Goal: Task Accomplishment & Management: Use online tool/utility

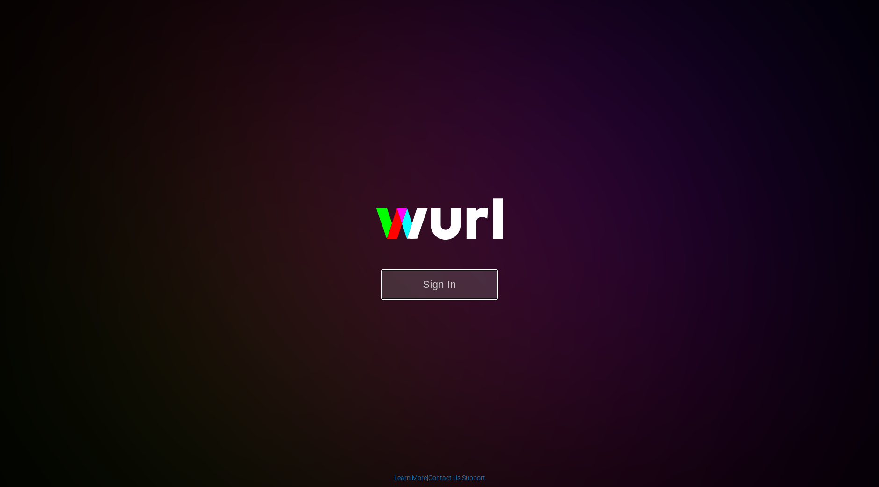
click at [421, 281] on button "Sign In" at bounding box center [439, 284] width 117 height 30
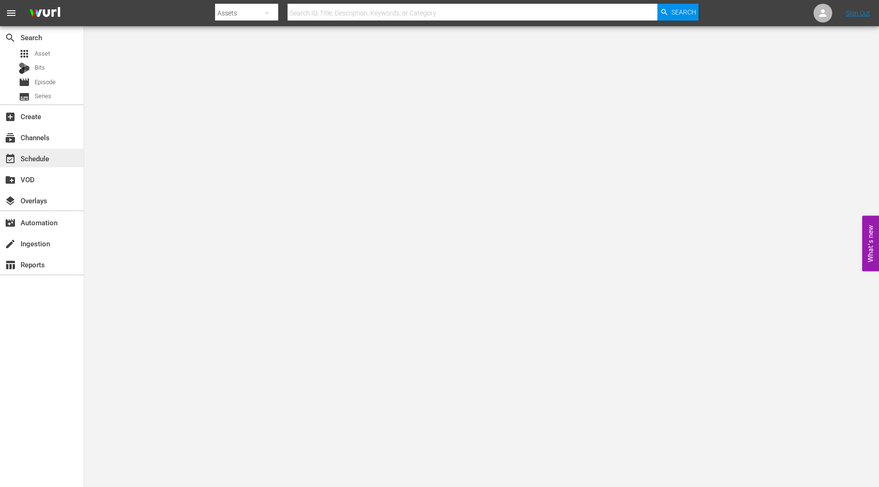
click at [44, 160] on div "event_available Schedule" at bounding box center [26, 157] width 52 height 8
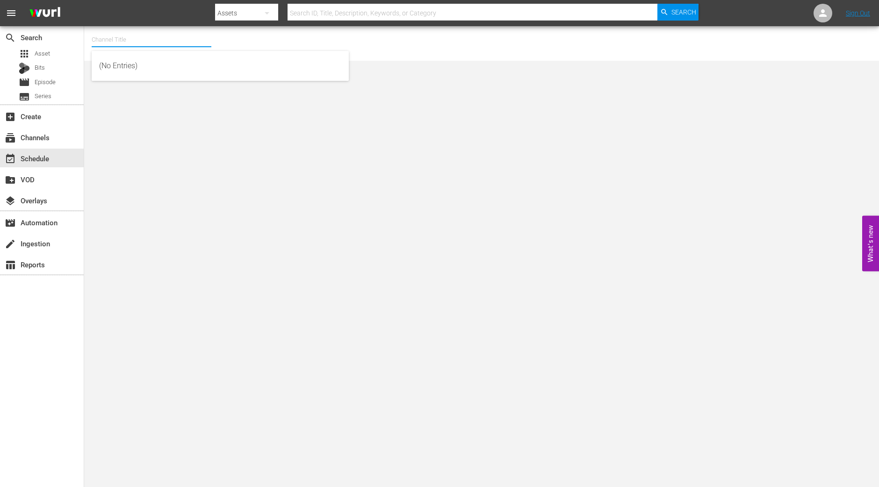
click at [131, 34] on input "text" at bounding box center [152, 40] width 120 height 22
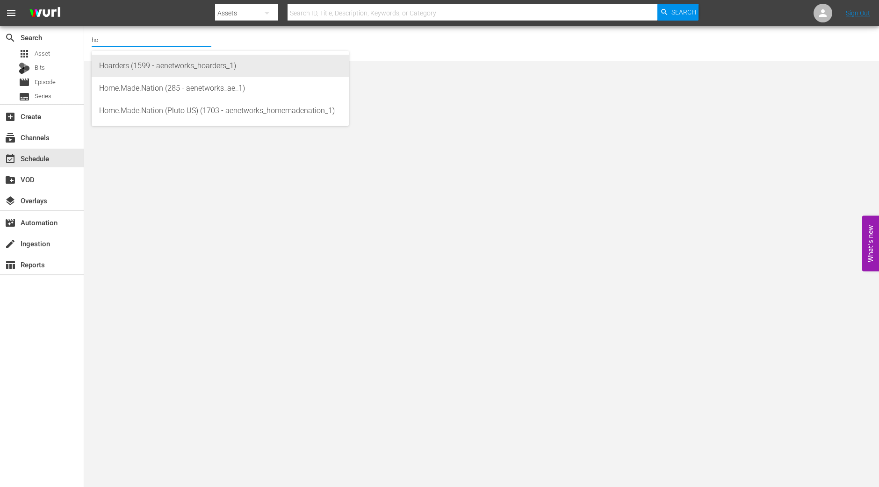
click at [116, 59] on div "Hoarders (1599 - aenetworks_hoarders_1)" at bounding box center [220, 66] width 242 height 22
type input "Hoarders (1599 - aenetworks_hoarders_1)"
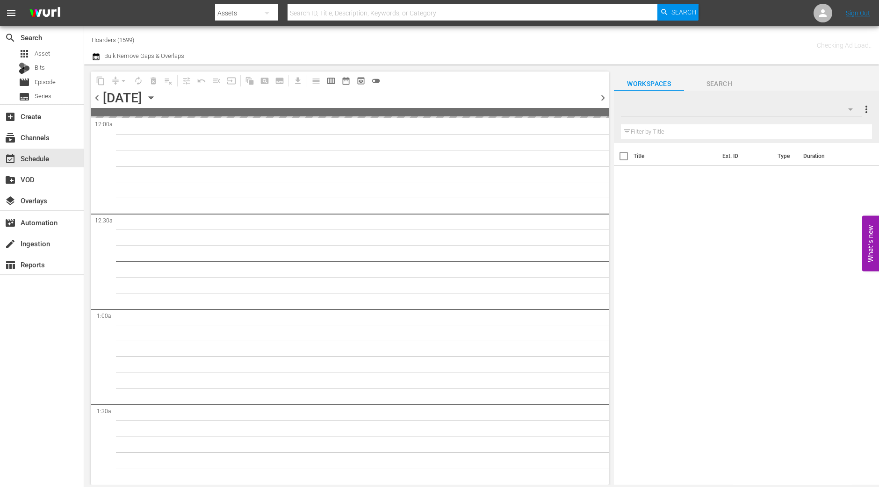
click at [156, 95] on icon "button" at bounding box center [151, 98] width 10 height 10
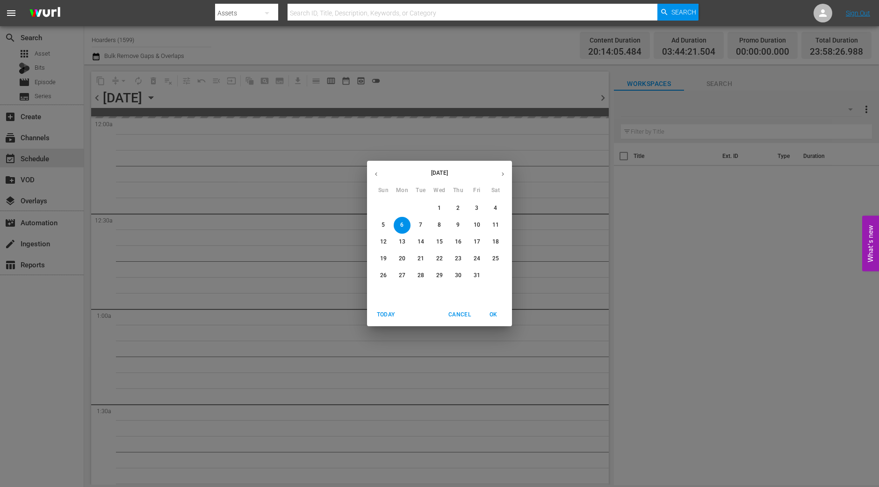
click at [489, 262] on span "25" at bounding box center [495, 259] width 17 height 8
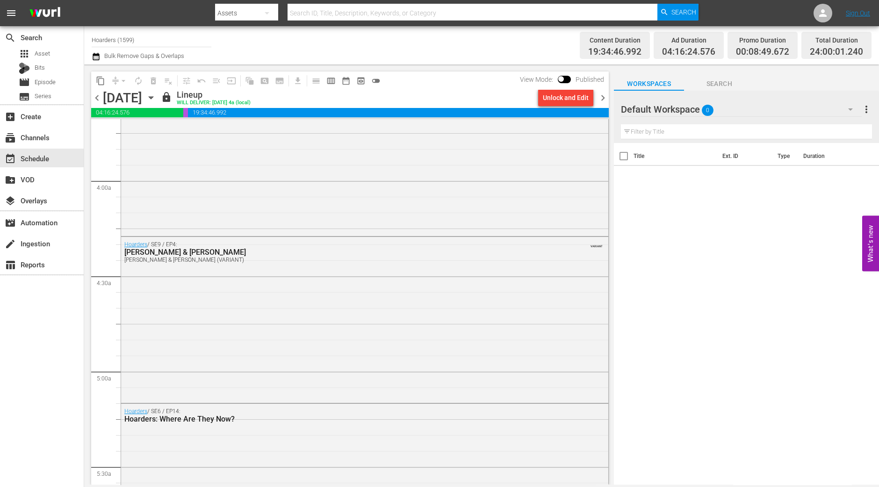
scroll to position [1053, 0]
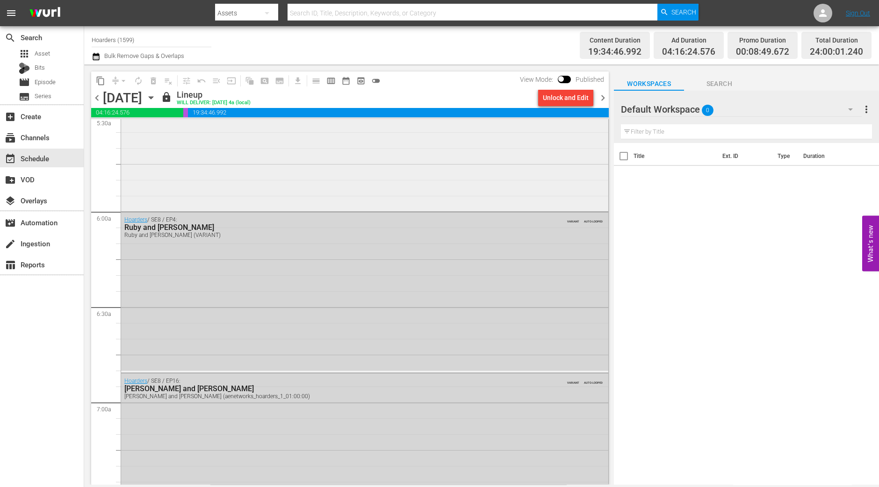
click at [443, 179] on div "Hoarders / SE6 / EP14: Hoarders: Where Are They Now?" at bounding box center [364, 131] width 487 height 156
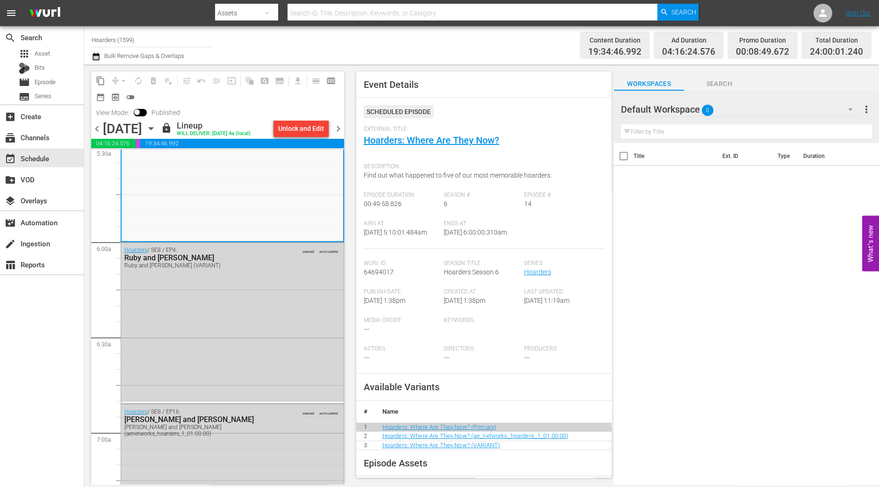
click at [24, 385] on div "search Search apps Asset Bits movie Episode subtitles Series add_box Create sub…" at bounding box center [42, 269] width 84 height 487
drag, startPoint x: 147, startPoint y: 34, endPoint x: 39, endPoint y: 34, distance: 108.5
click at [84, 0] on div "search Search apps Asset Bits movie Episode subtitles Series add_box Create sub…" at bounding box center [481, 0] width 795 height 0
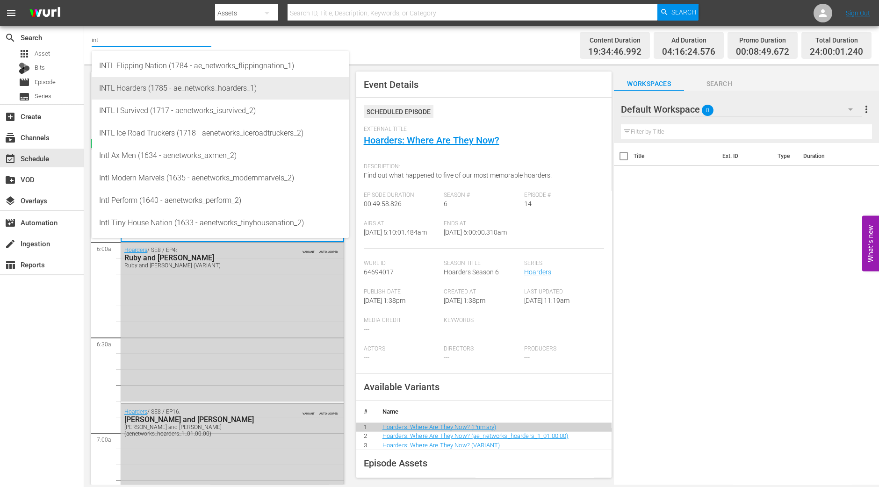
click at [133, 89] on div "INTL Hoarders (1785 - ae_networks_hoarders_1)" at bounding box center [220, 88] width 242 height 22
type input "INTL Hoarders (1785 - ae_networks_hoarders_1)"
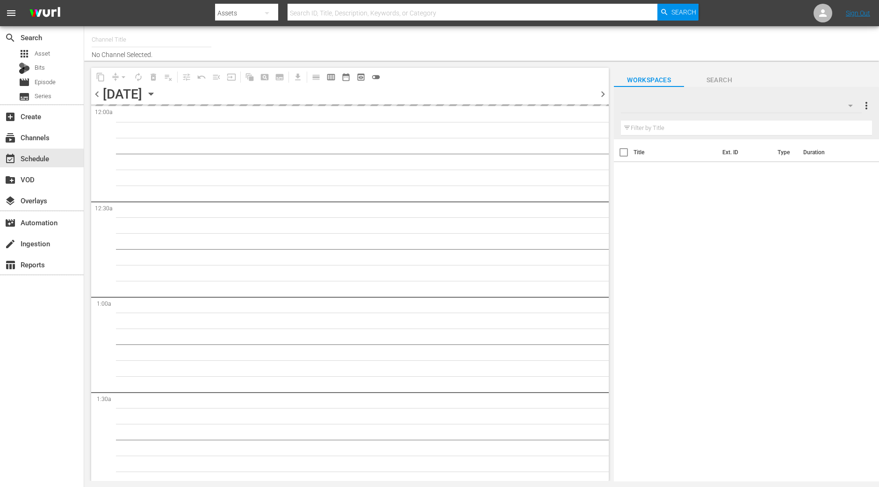
type input "INTL Hoarders (1785)"
